Goal: Book appointment/travel/reservation

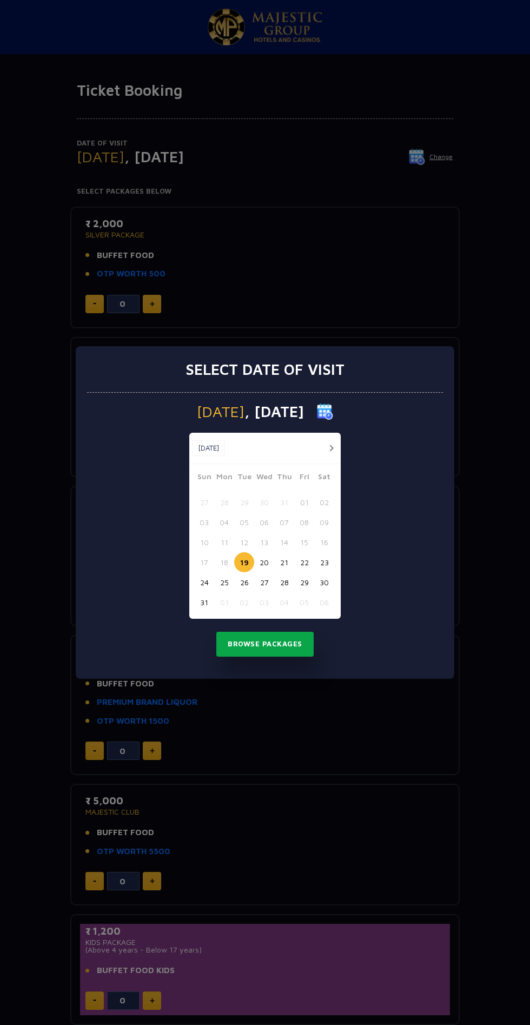
click at [282, 644] on button "Browse Packages" at bounding box center [264, 644] width 97 height 25
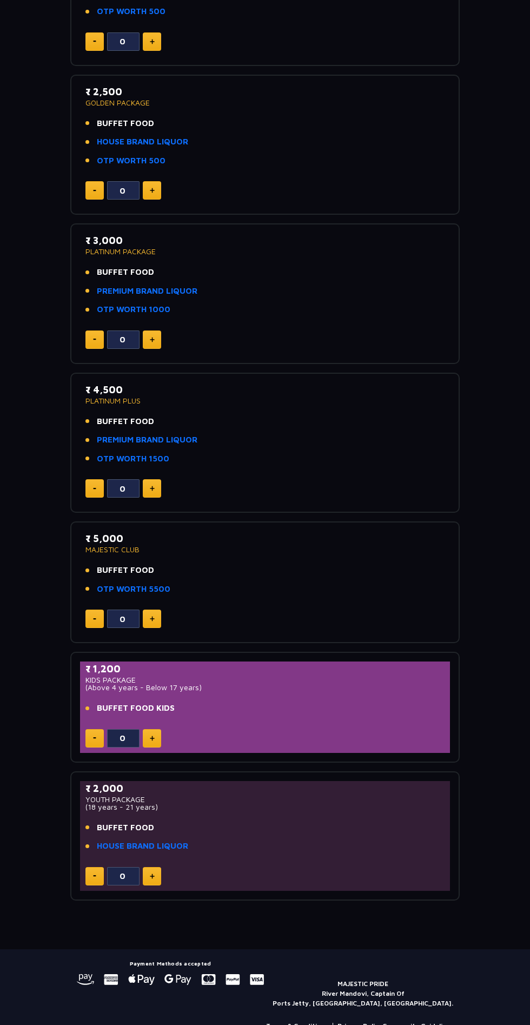
scroll to position [276, 0]
